Goal: Task Accomplishment & Management: Manage account settings

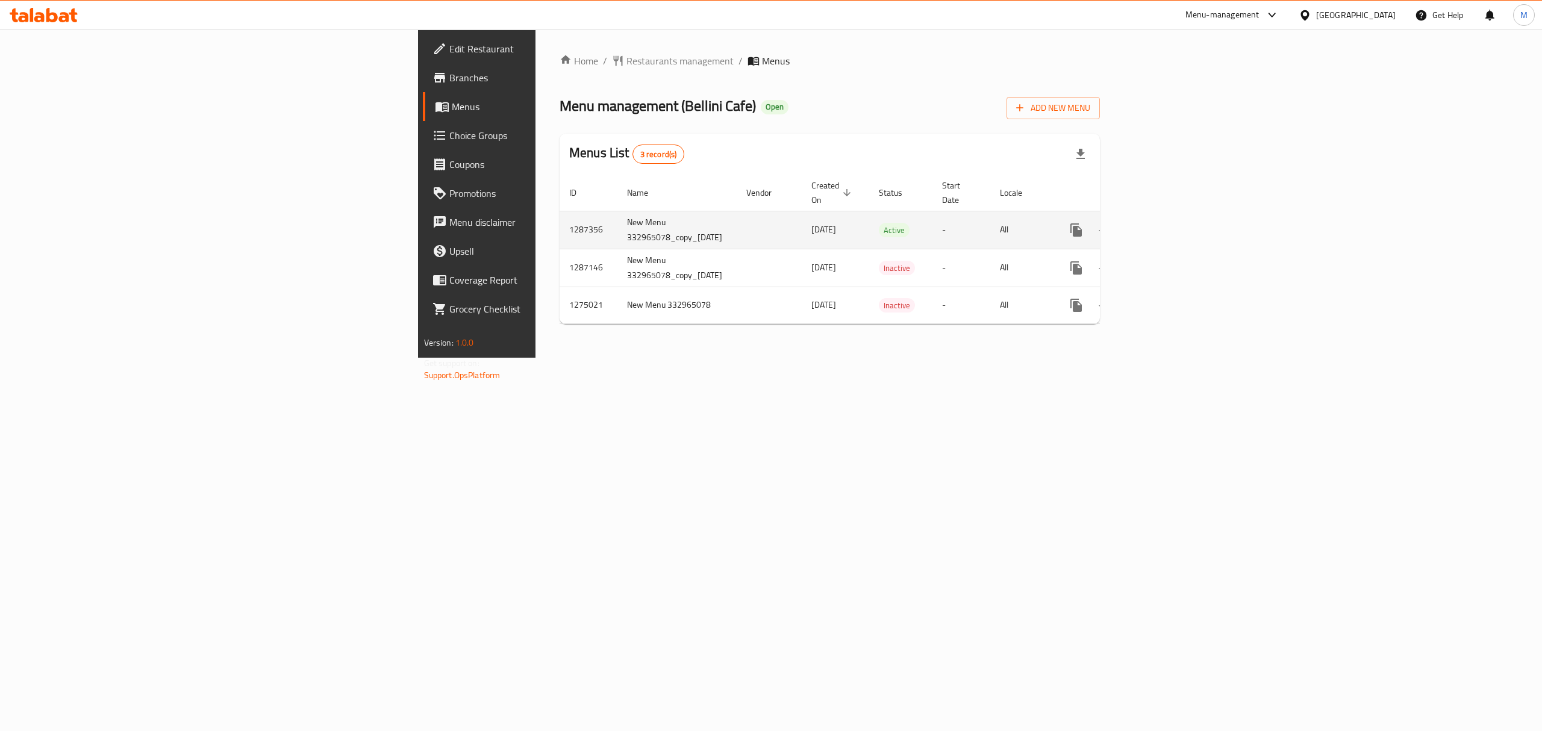
click at [1171, 223] on icon "enhanced table" at bounding box center [1163, 230] width 14 height 14
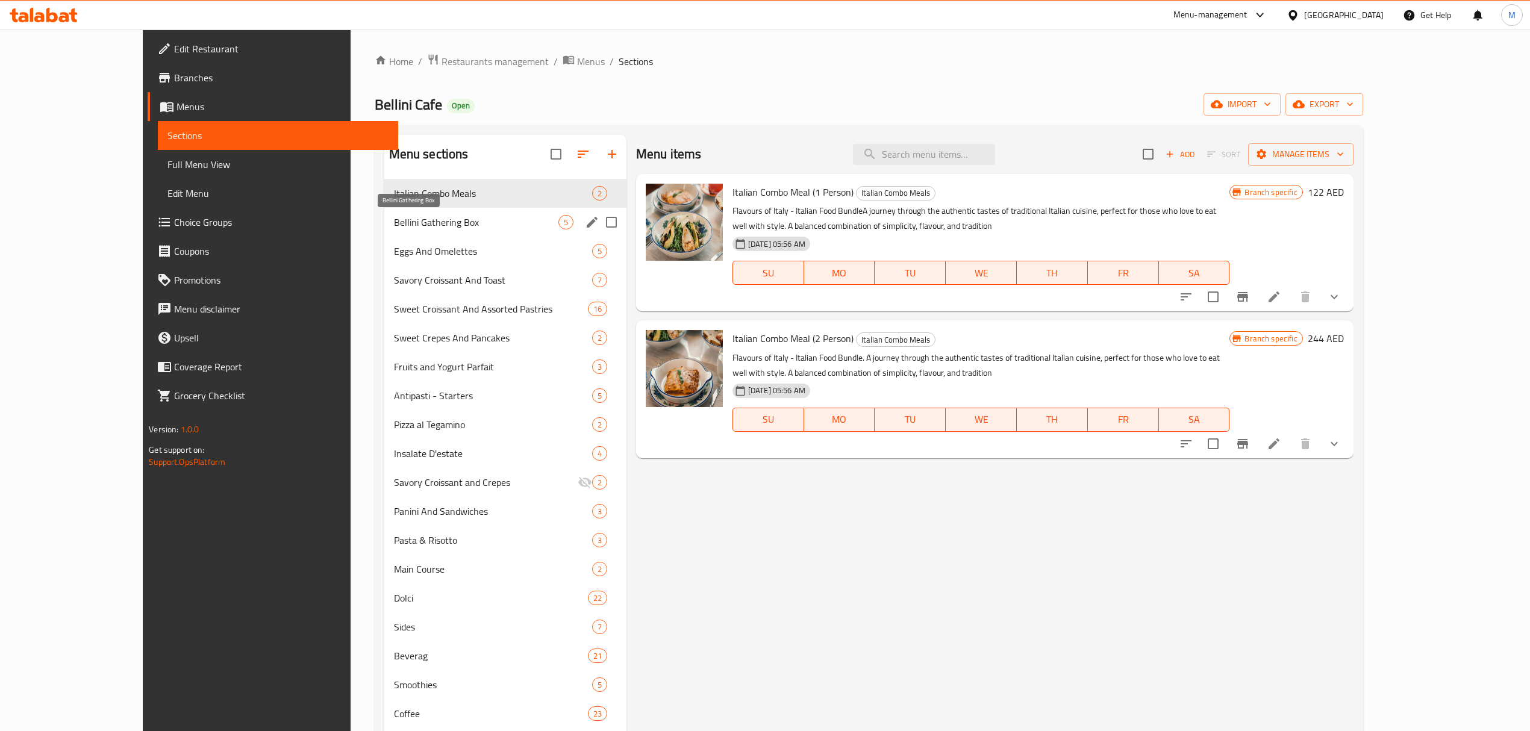
click at [394, 228] on span "Bellini Gathering Box" at bounding box center [476, 222] width 164 height 14
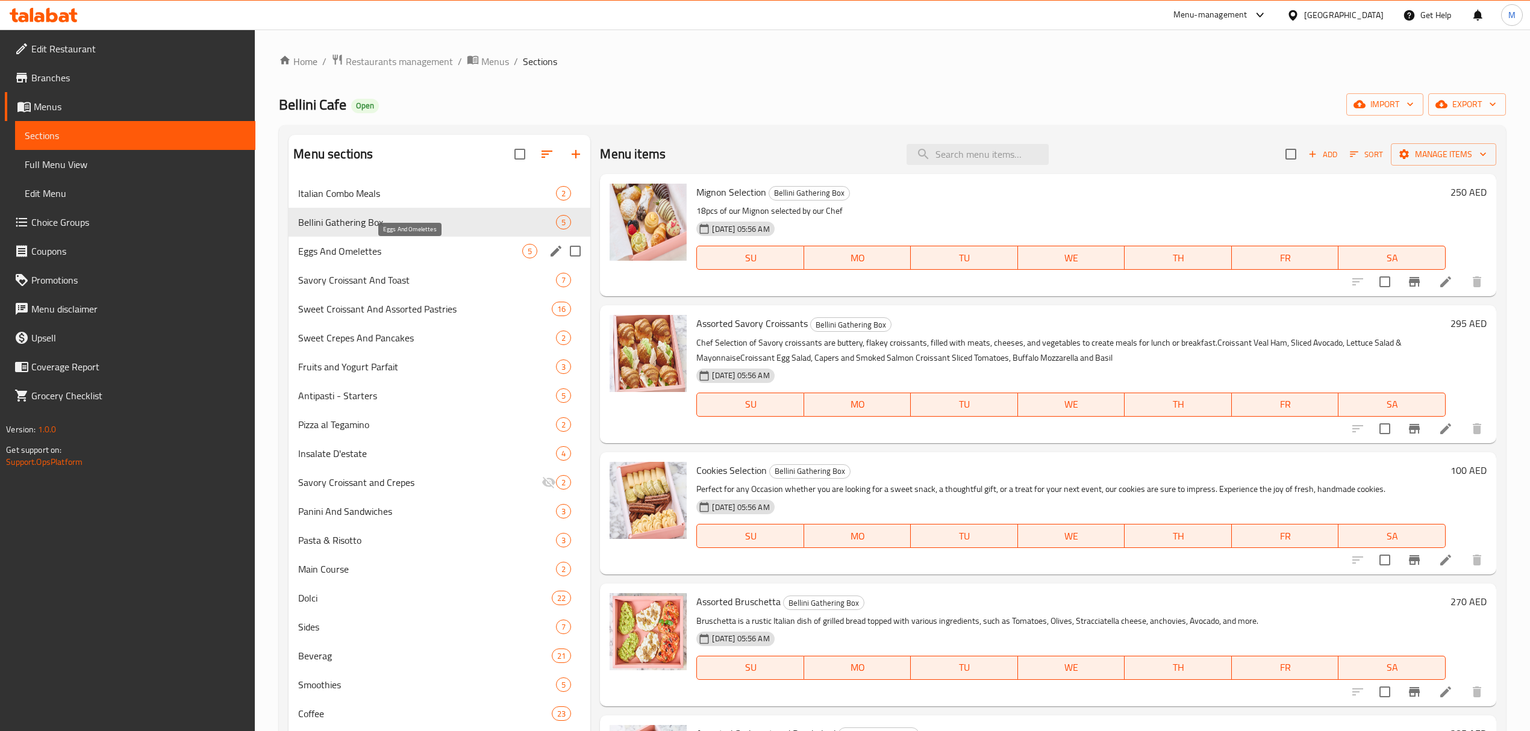
click at [390, 248] on span "Eggs And Omelettes" at bounding box center [410, 251] width 224 height 14
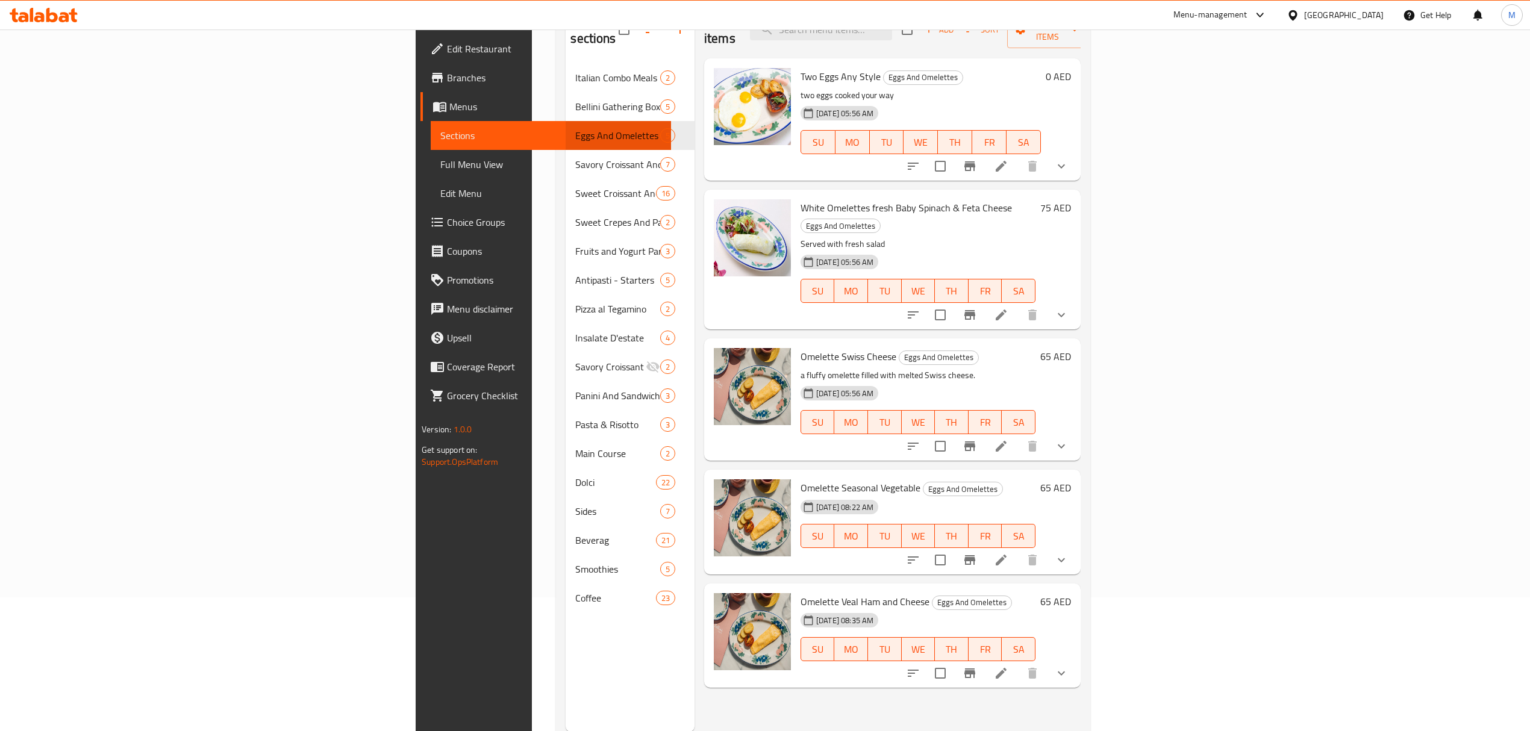
scroll to position [169, 0]
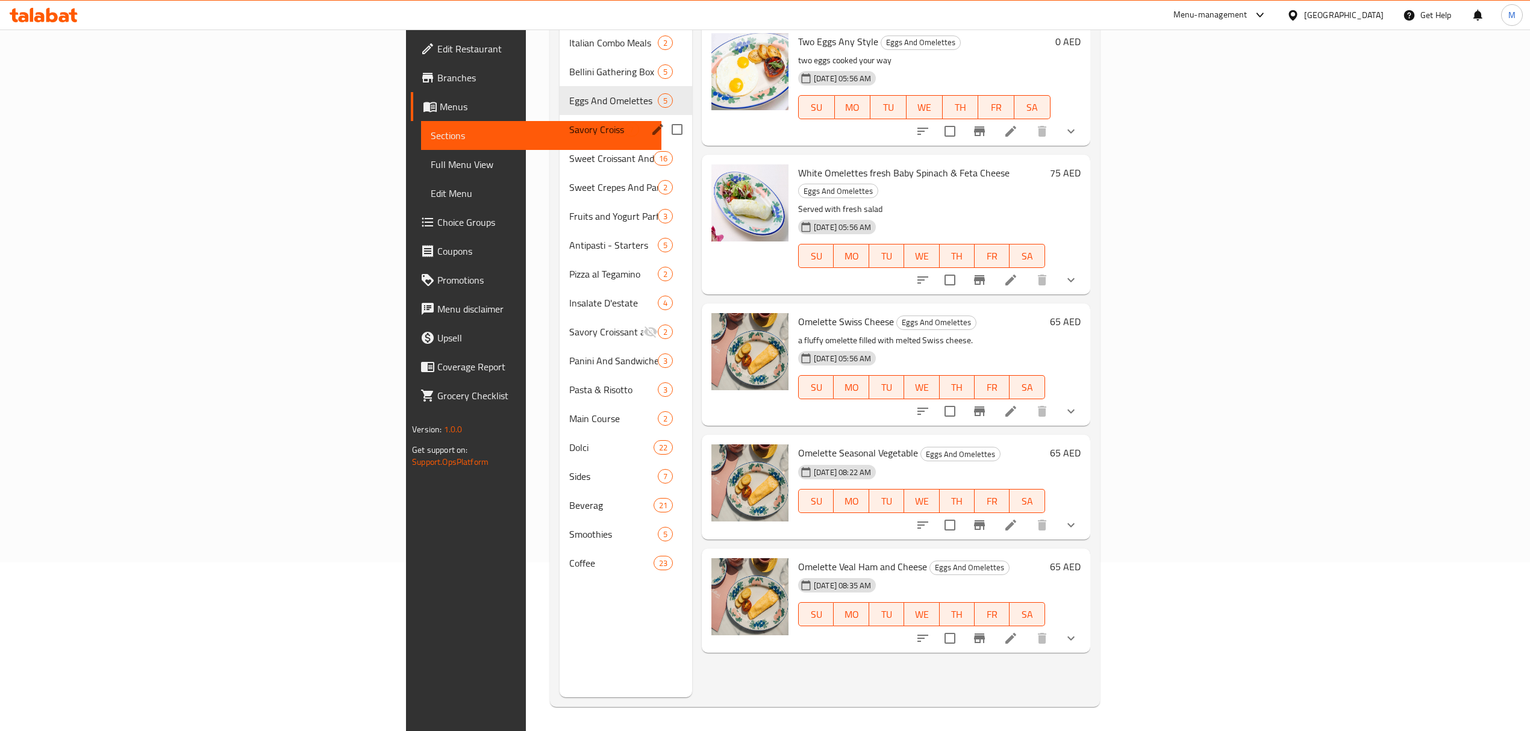
click at [560, 119] on div "Savory Croissant And Toast 7" at bounding box center [626, 129] width 133 height 29
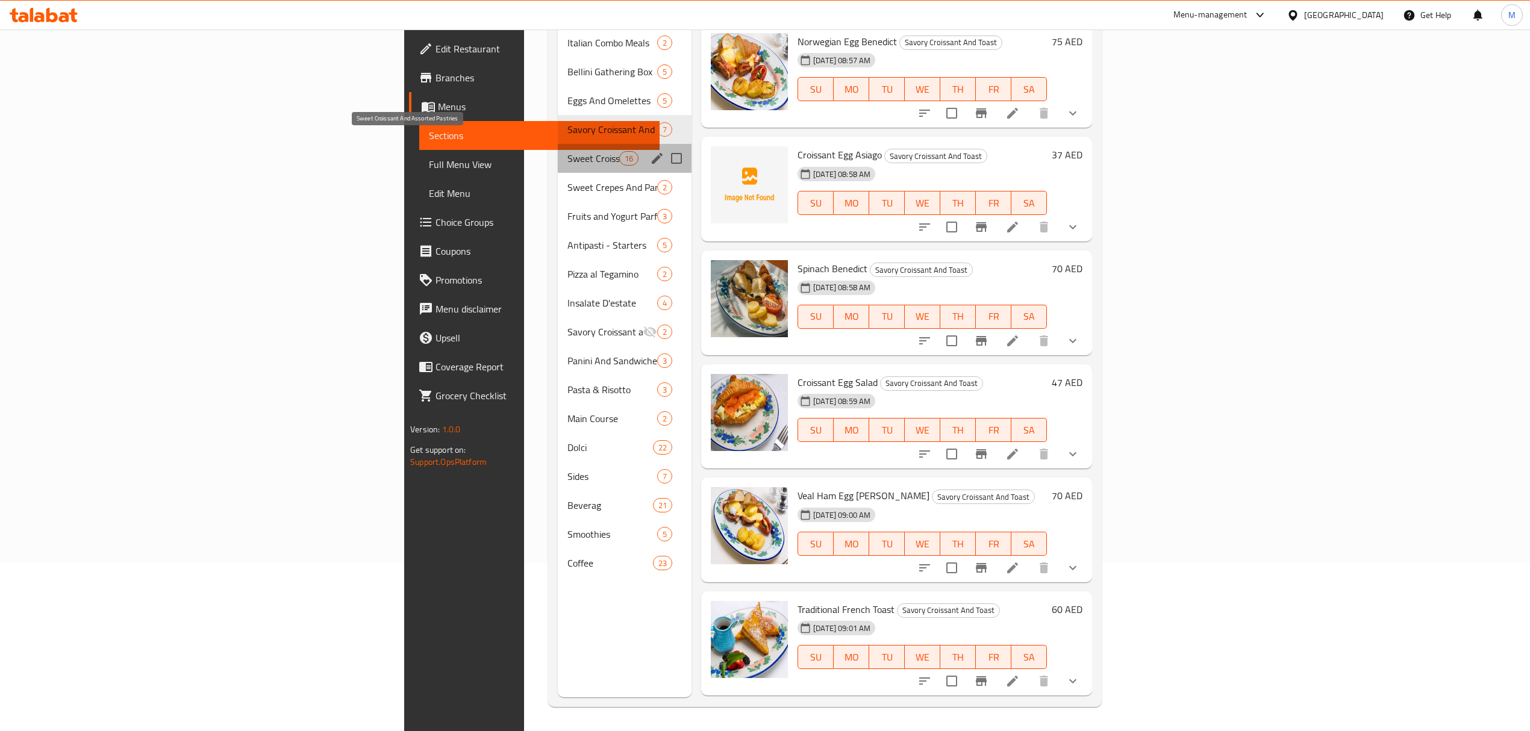
click at [568, 151] on span "Sweet Croissant And Assorted Pastries" at bounding box center [593, 158] width 51 height 14
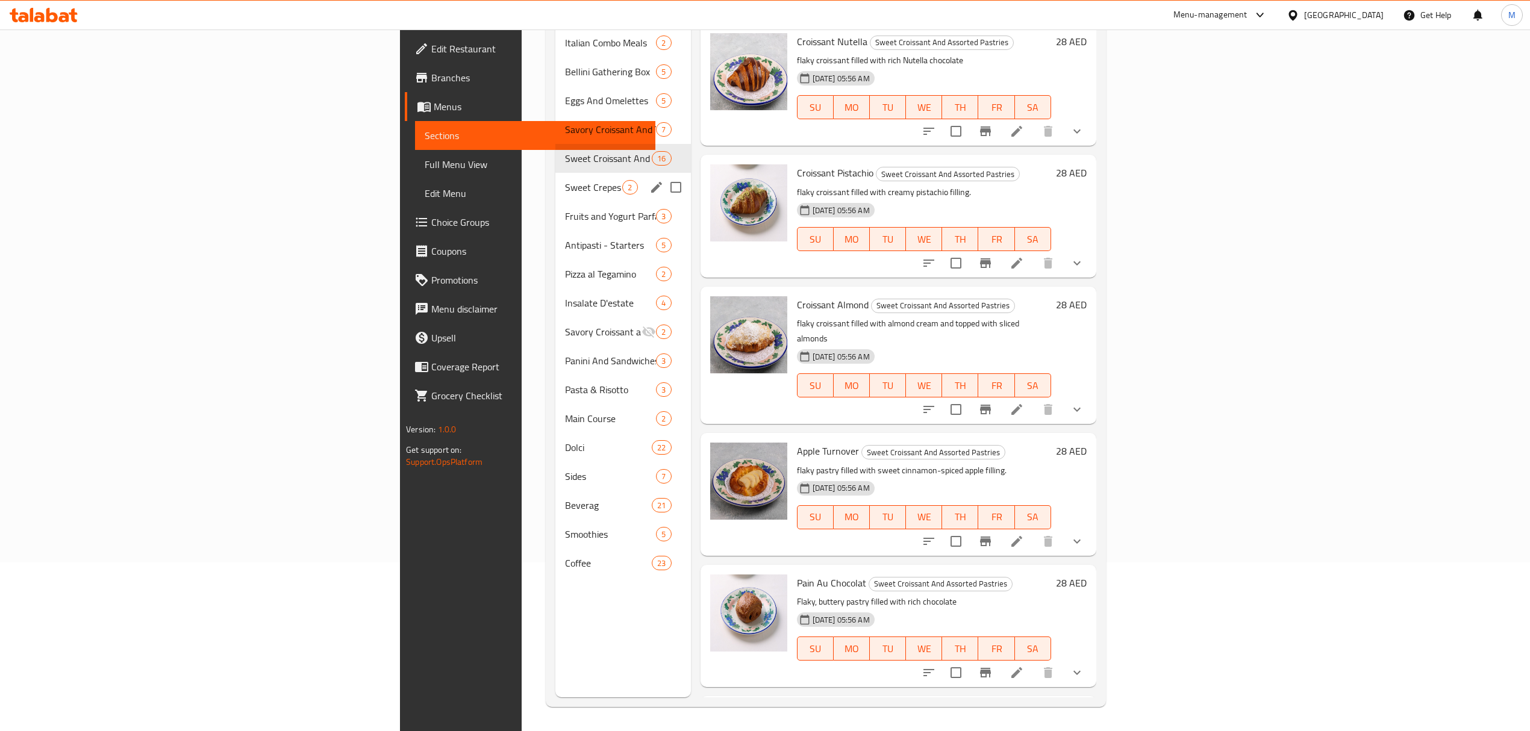
click at [556, 173] on div "Sweet Crepes And Pancakes 2" at bounding box center [623, 187] width 135 height 29
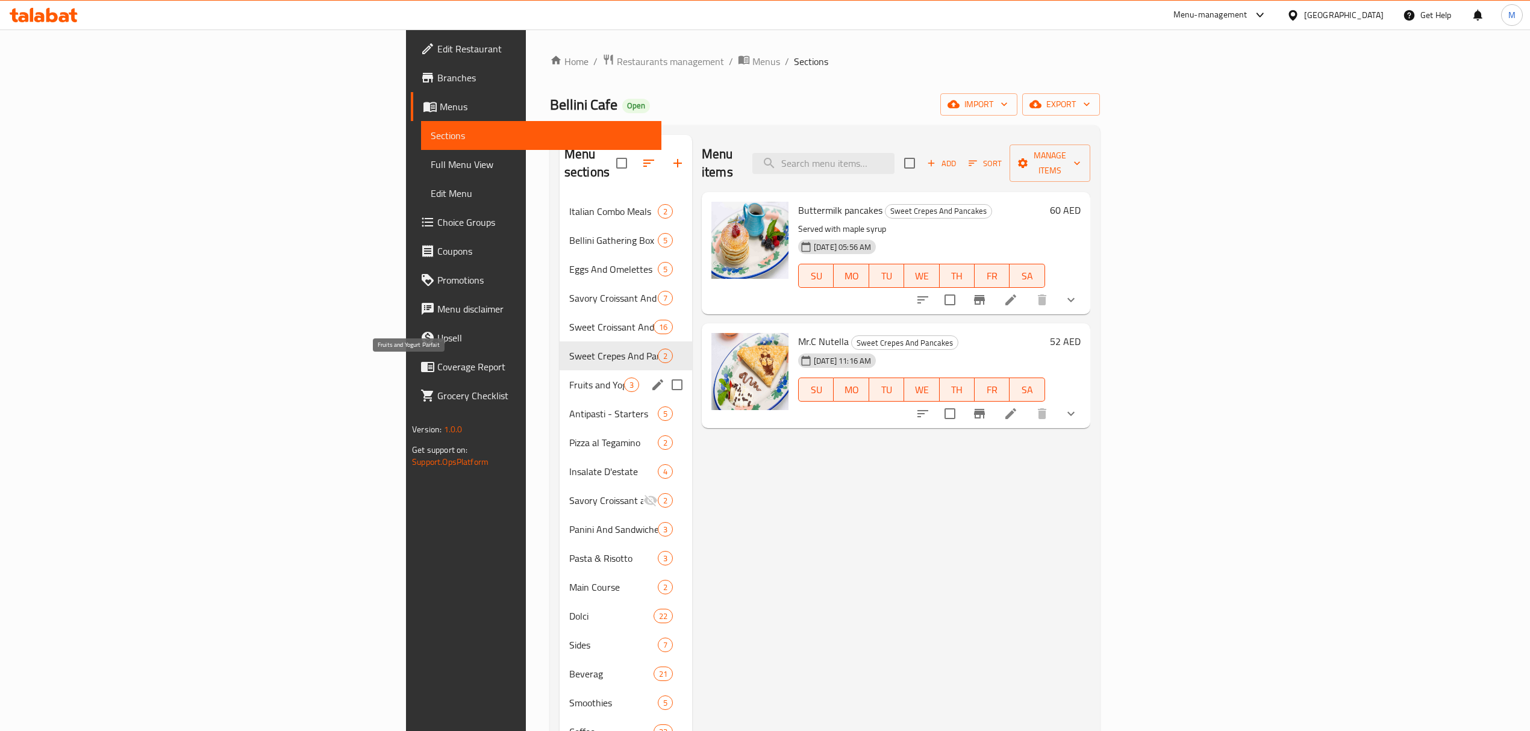
click at [569, 378] on span "Fruits and Yogurt Parfait" at bounding box center [596, 385] width 55 height 14
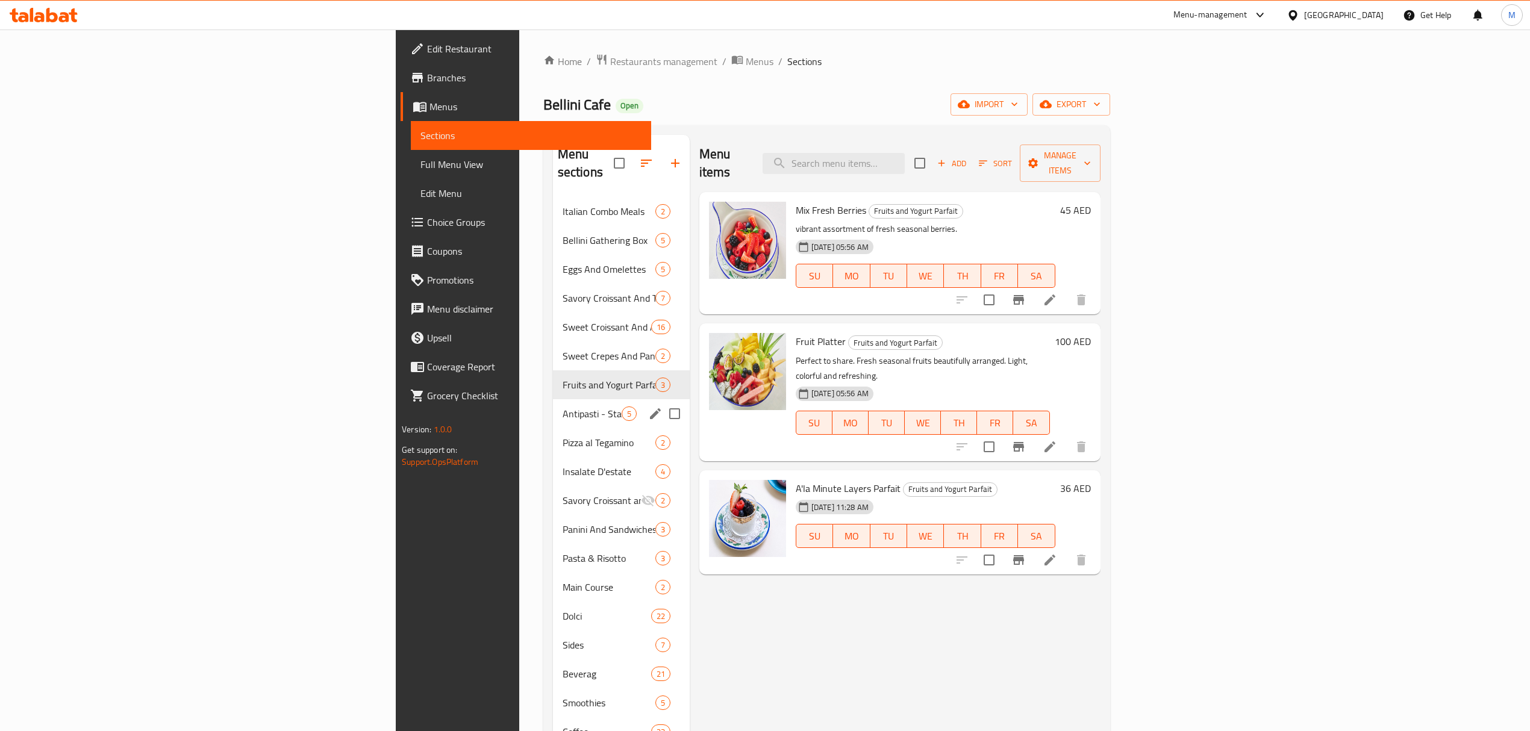
click at [553, 406] on div "Antipasti - Starters 5" at bounding box center [621, 413] width 137 height 29
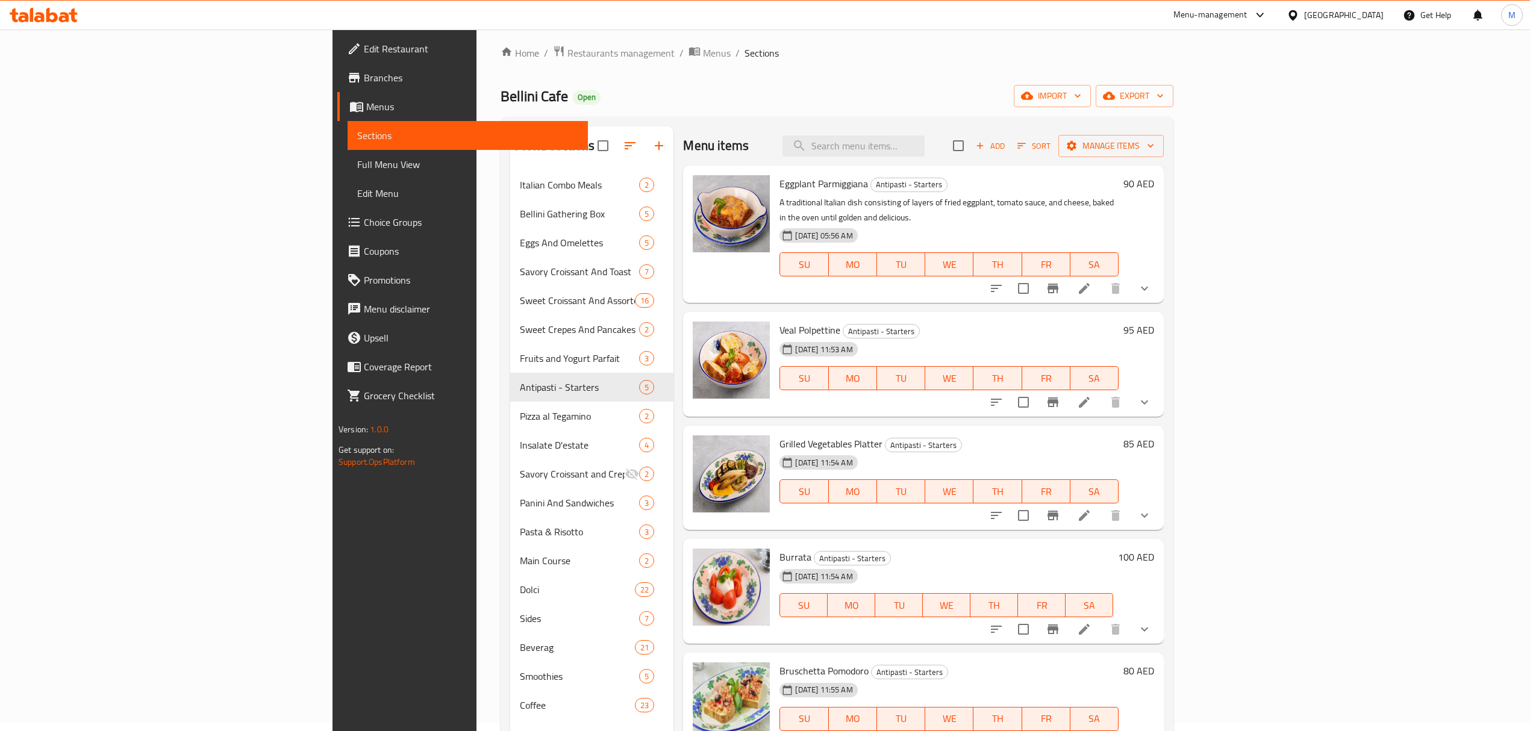
scroll to position [169, 0]
